Goal: Task Accomplishment & Management: Complete application form

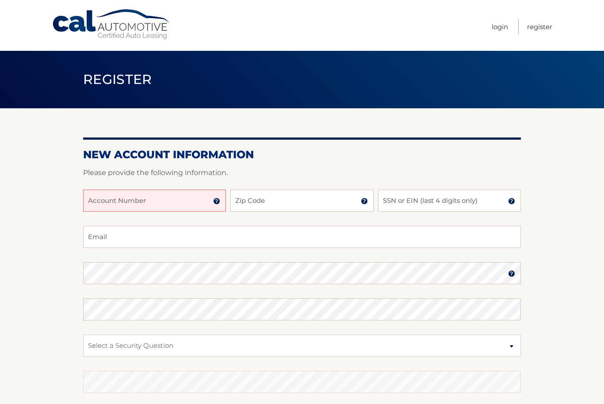
click at [145, 203] on input "Account Number" at bounding box center [154, 201] width 143 height 22
type input "44456026019"
click at [323, 198] on input "Zip Code" at bounding box center [301, 201] width 143 height 22
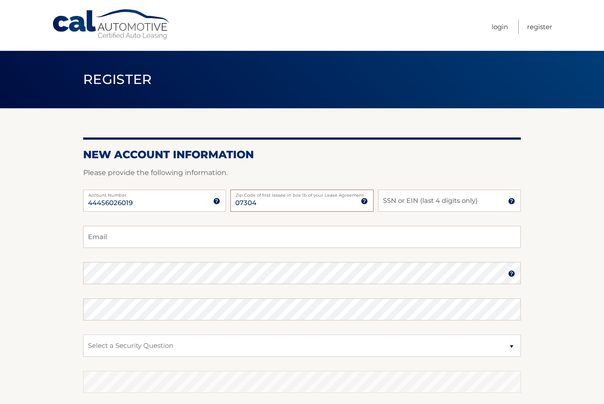
type input "07304"
click at [452, 204] on input "SSN or EIN (last 4 digits only)" at bounding box center [449, 201] width 143 height 22
click at [424, 247] on input "Email" at bounding box center [301, 237] width 437 height 22
type input "andreazservida@icloud.com"
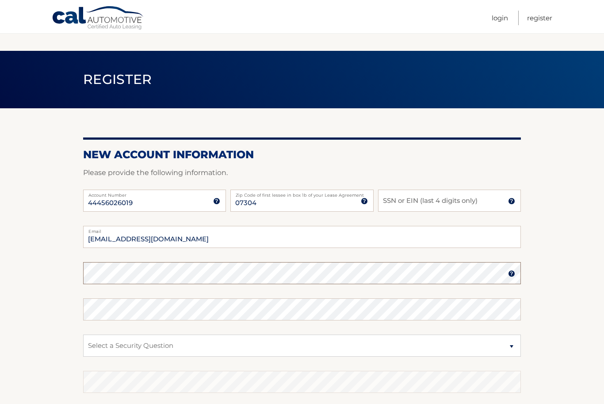
scroll to position [1, 0]
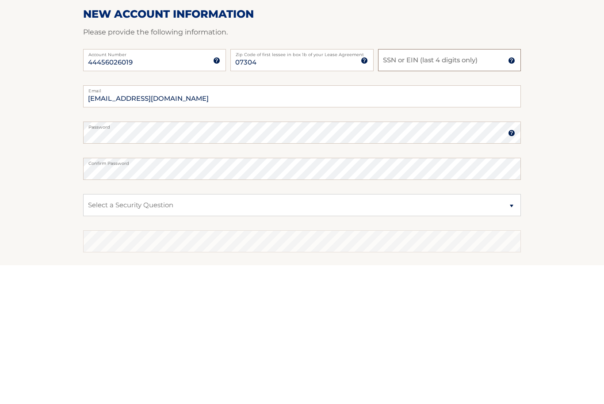
click at [451, 188] on input "SSN or EIN (last 4 digits only)" at bounding box center [449, 199] width 143 height 22
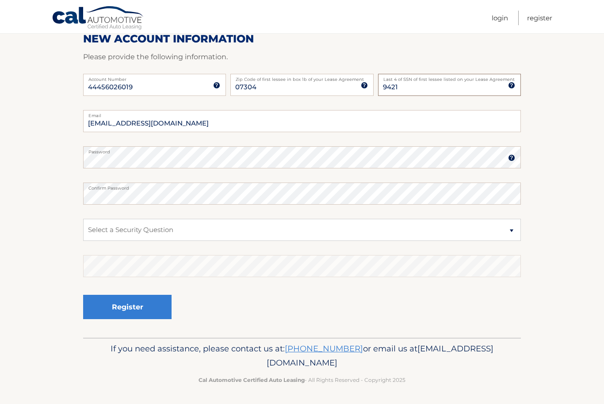
type input "9421"
click at [341, 228] on select "Select a Security Question What was the name of your elementary school? What is…" at bounding box center [301, 230] width 437 height 22
select select "4"
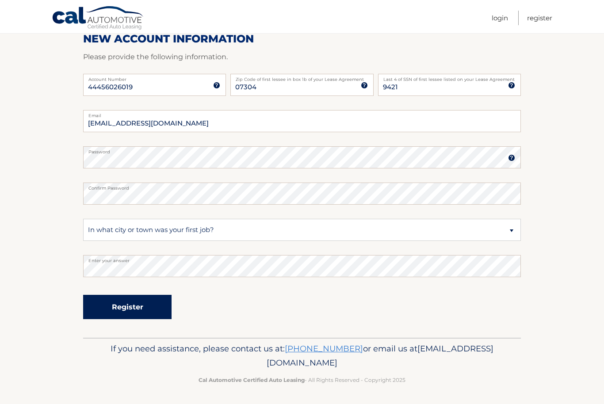
click at [123, 300] on button "Register" at bounding box center [127, 307] width 88 height 24
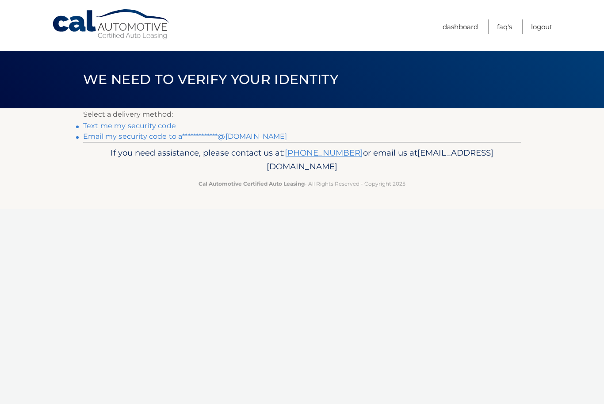
click at [111, 122] on link "Text me my security code" at bounding box center [129, 126] width 93 height 8
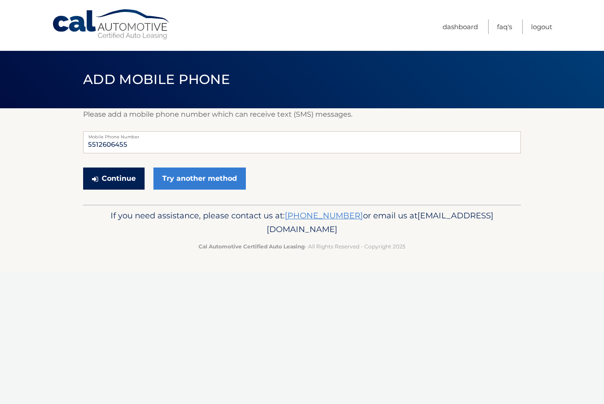
click at [106, 175] on button "Continue" at bounding box center [113, 178] width 61 height 22
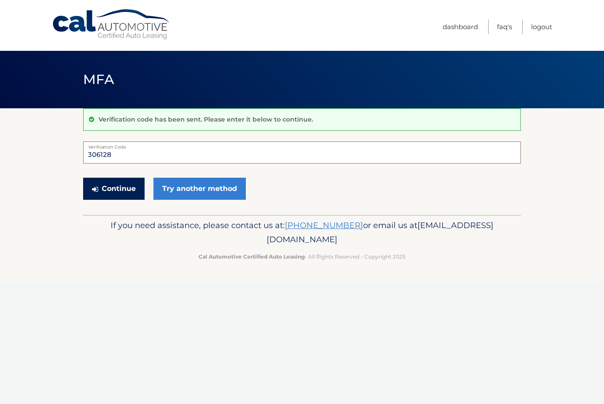
type input "306128"
click at [119, 186] on button "Continue" at bounding box center [113, 189] width 61 height 22
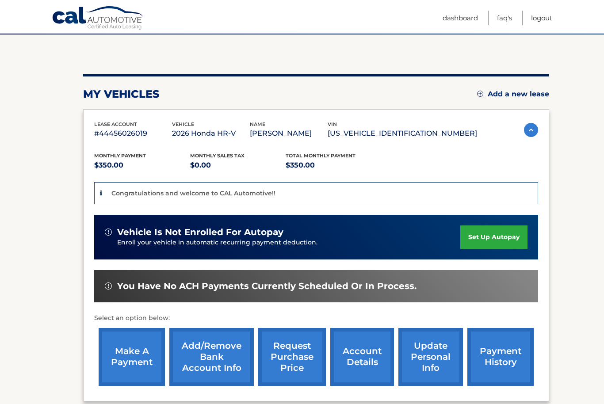
scroll to position [83, 0]
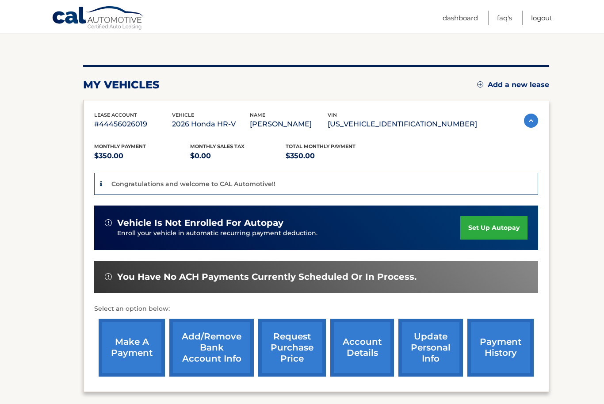
click at [502, 225] on link "set up autopay" at bounding box center [493, 227] width 67 height 23
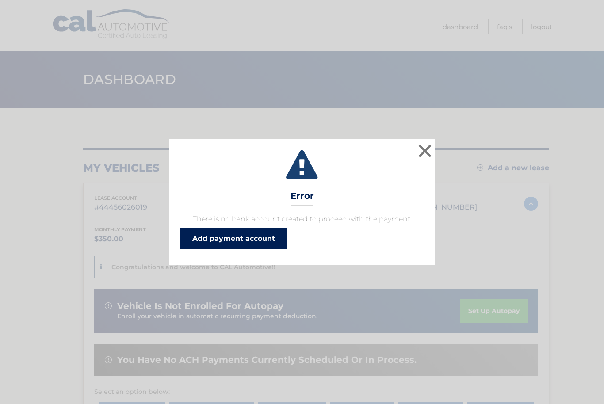
click at [260, 241] on link "Add payment account" at bounding box center [233, 238] width 106 height 21
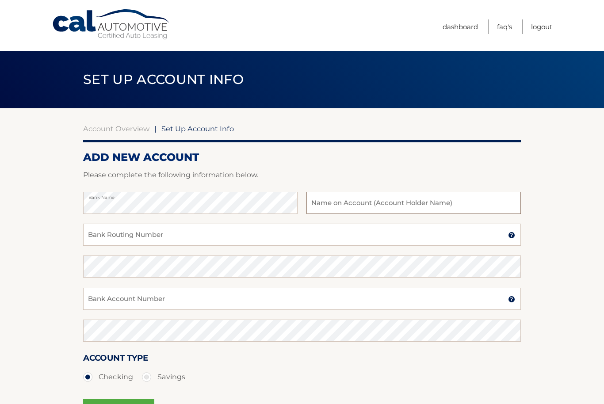
click at [407, 206] on input "text" at bounding box center [413, 203] width 214 height 22
click at [350, 202] on input "Ma [PERSON_NAME]" at bounding box center [413, 203] width 214 height 22
type input "[PERSON_NAME]"
click at [103, 238] on input "Bank Routing Number" at bounding box center [301, 235] width 437 height 22
type input "031176110"
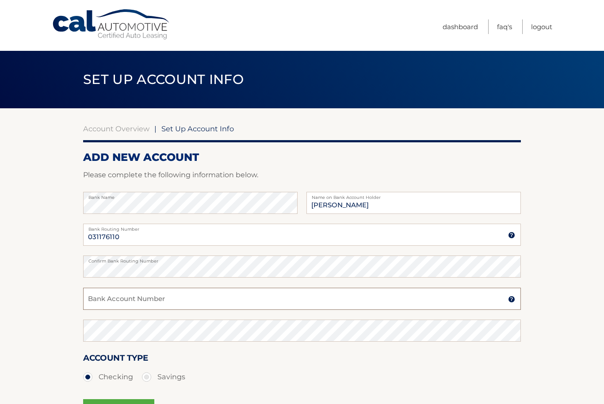
click at [382, 303] on input "Bank Account Number" at bounding box center [301, 299] width 437 height 22
type input "1486227962"
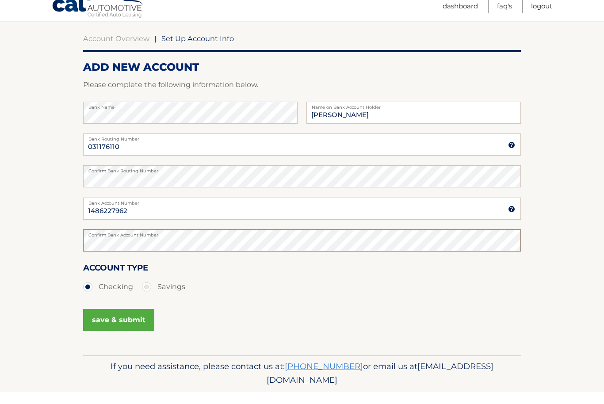
scroll to position [78, 0]
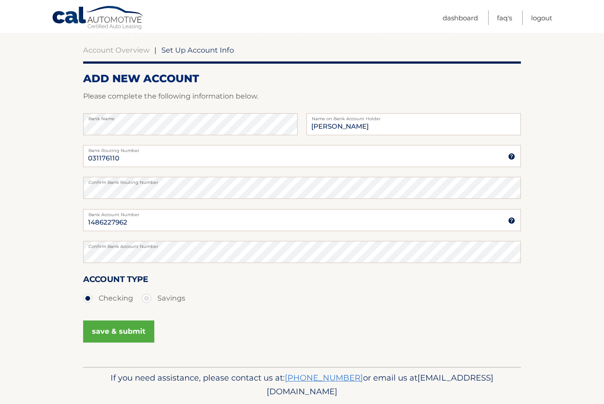
click at [120, 334] on button "save & submit" at bounding box center [118, 332] width 71 height 22
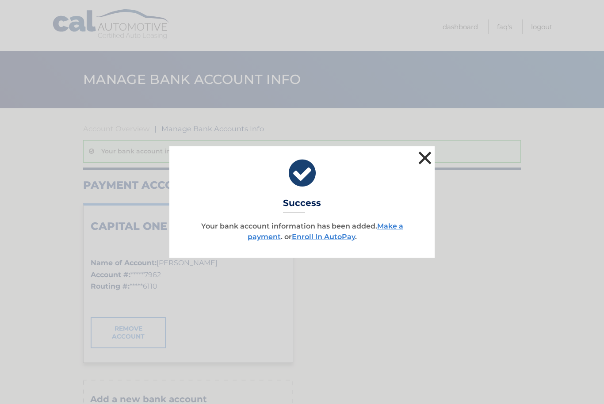
click at [419, 162] on button "×" at bounding box center [425, 158] width 18 height 18
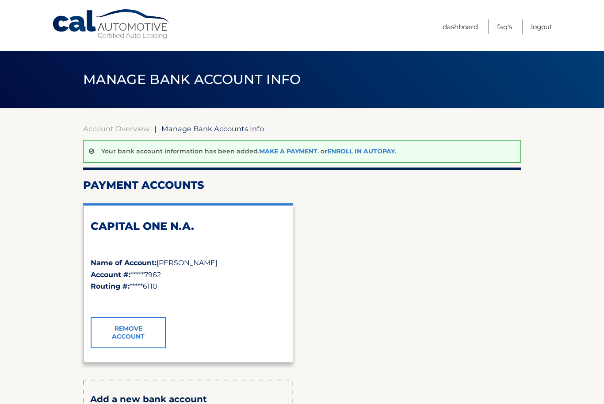
click at [376, 152] on link "Enroll In AutoPay" at bounding box center [361, 151] width 68 height 8
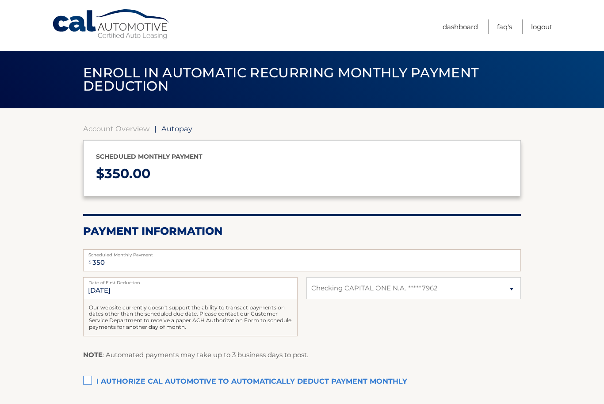
select select "Yjc0YWYxYWUtNzNiYS00MjI0LWE4ZjctOWYyMWJlYzM1YzZj"
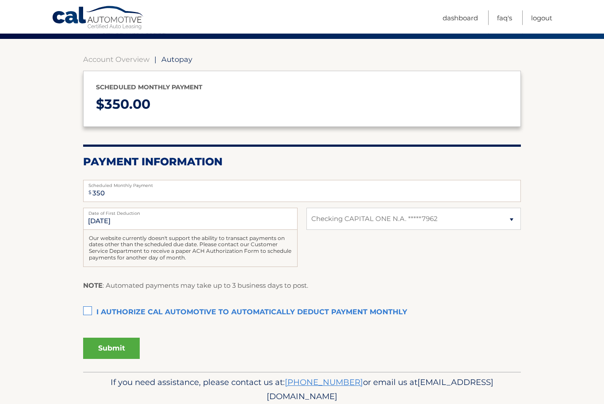
scroll to position [69, 0]
click at [84, 310] on label "I authorize cal automotive to automatically deduct payment monthly This checkbo…" at bounding box center [301, 313] width 437 height 18
click at [0, 0] on input "I authorize cal automotive to automatically deduct payment monthly This checkbo…" at bounding box center [0, 0] width 0 height 0
click at [90, 351] on button "Submit" at bounding box center [111, 348] width 57 height 21
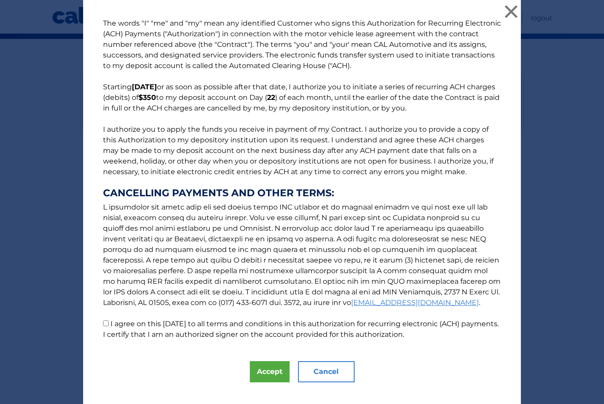
click at [113, 331] on label "I agree on this 10/05/2025 to all terms and conditions in this authorization fo…" at bounding box center [300, 328] width 395 height 19
click at [109, 326] on input "I agree on this 10/05/2025 to all terms and conditions in this authorization fo…" at bounding box center [106, 323] width 6 height 6
checkbox input "true"
click at [267, 380] on button "Accept" at bounding box center [270, 371] width 40 height 21
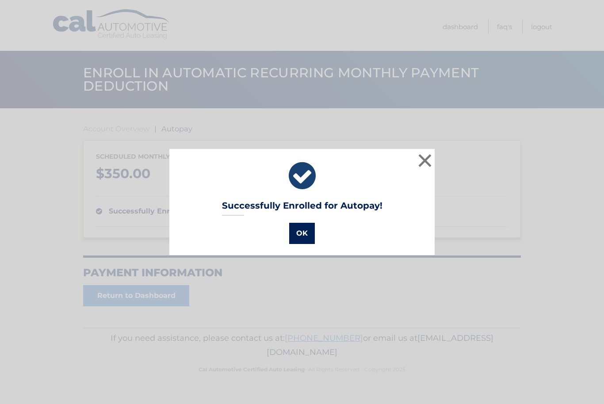
click at [305, 232] on button "OK" at bounding box center [302, 233] width 26 height 21
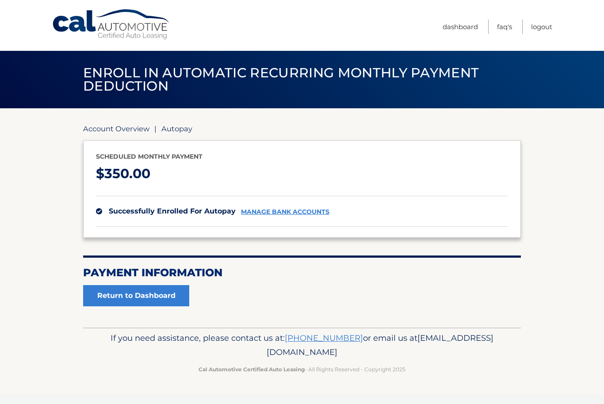
click at [115, 129] on link "Account Overview" at bounding box center [116, 128] width 66 height 9
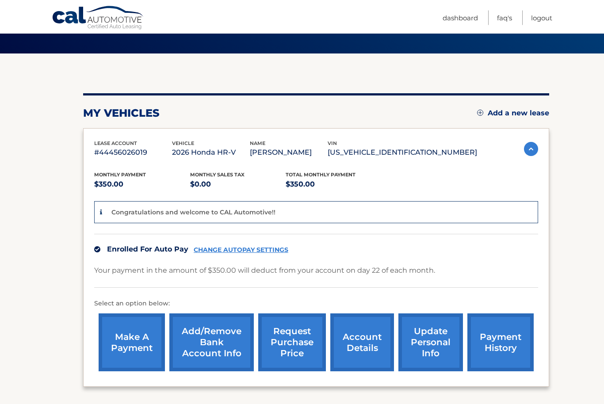
scroll to position [55, 0]
